Goal: Task Accomplishment & Management: Use online tool/utility

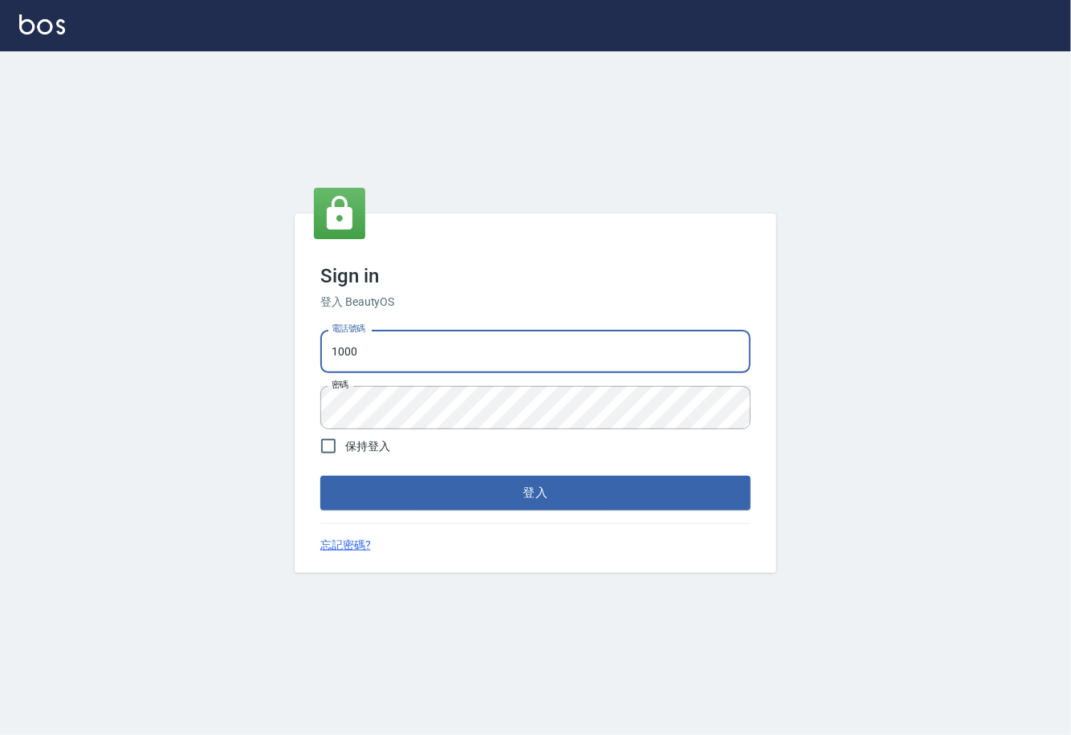
click at [454, 342] on input "1000" at bounding box center [535, 351] width 430 height 43
type input "0225929166"
click at [439, 486] on button "登入" at bounding box center [535, 493] width 430 height 34
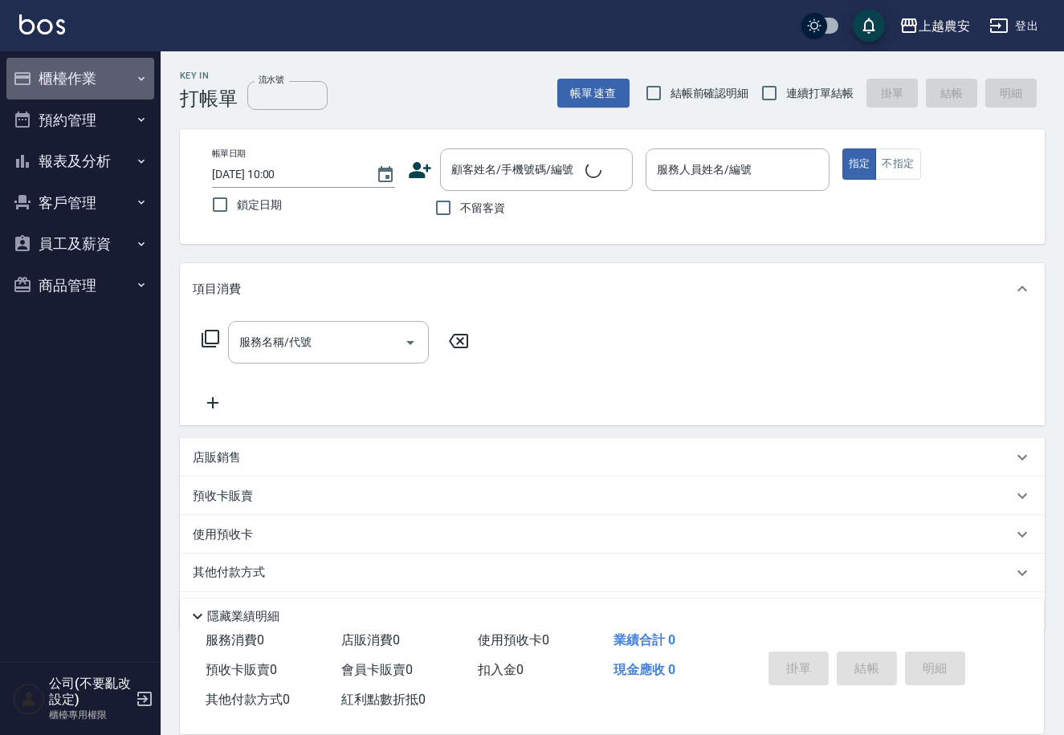
click at [80, 83] on button "櫃檯作業" at bounding box center [80, 79] width 148 height 42
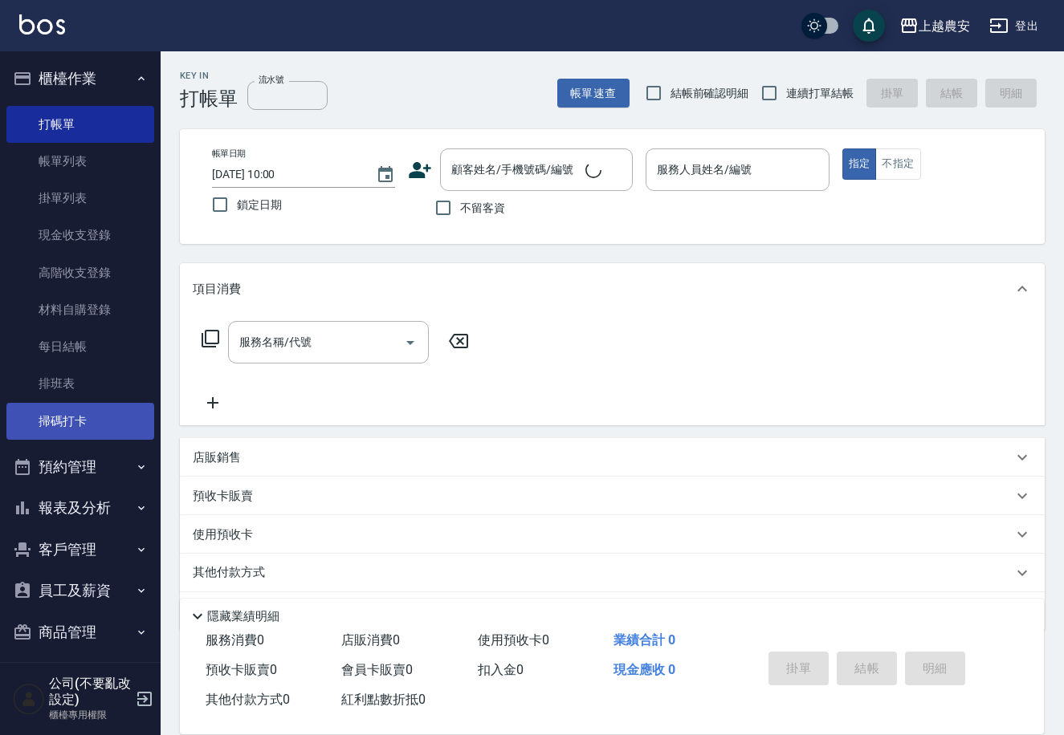
click at [84, 405] on link "掃碼打卡" at bounding box center [80, 421] width 148 height 37
